Goal: Find specific page/section

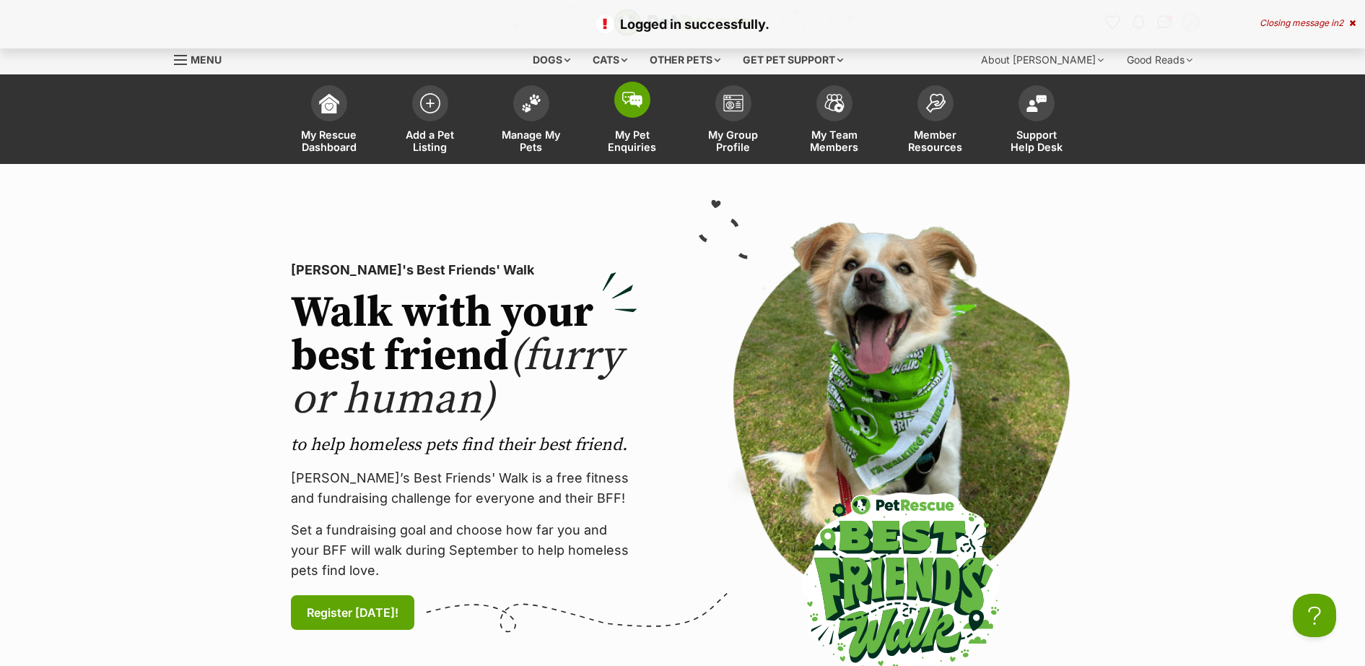
click at [640, 91] on span at bounding box center [632, 100] width 36 height 36
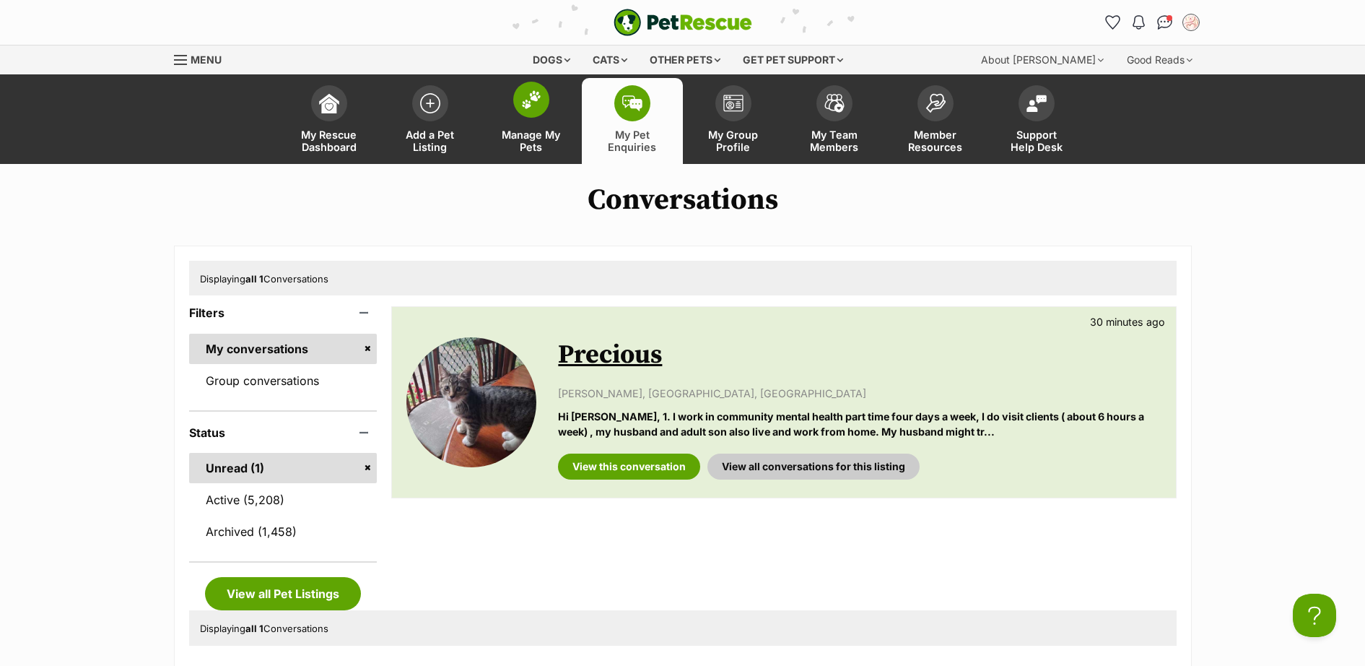
click at [536, 107] on img at bounding box center [531, 99] width 20 height 19
click at [536, 111] on span at bounding box center [531, 100] width 36 height 36
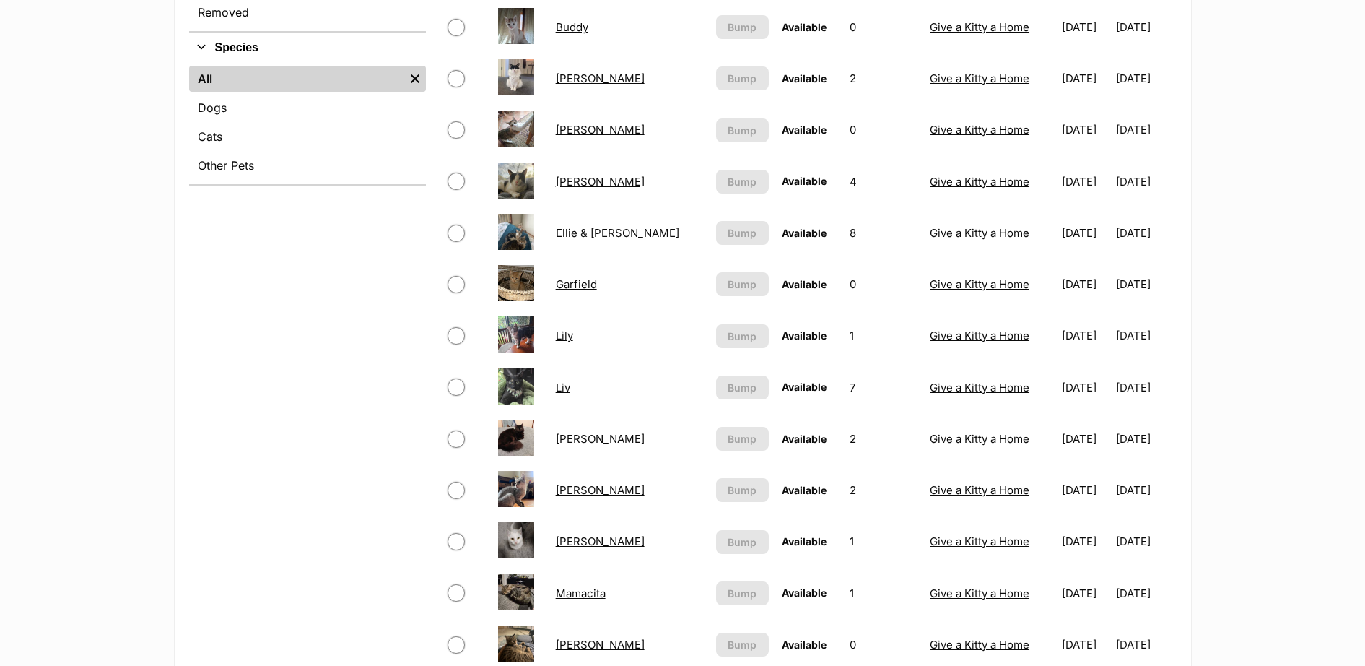
scroll to position [210, 0]
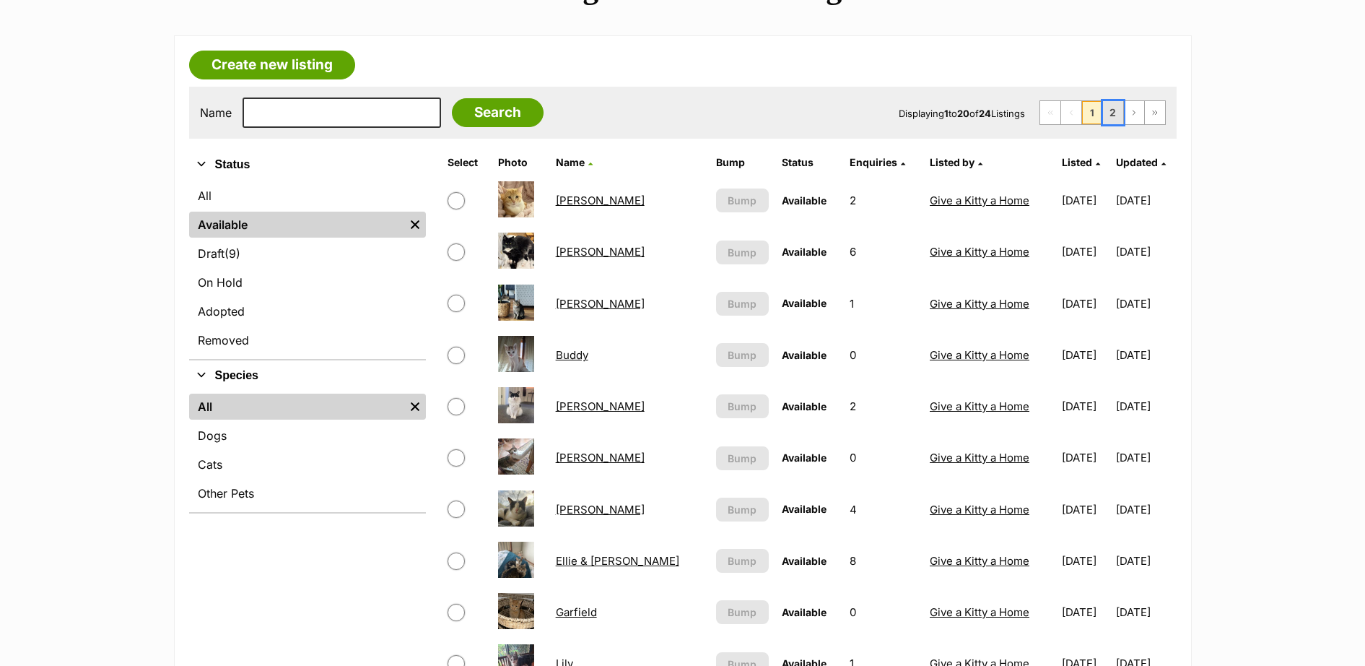
click at [1113, 111] on link "2" at bounding box center [1113, 112] width 20 height 23
